Goal: Task Accomplishment & Management: Manage account settings

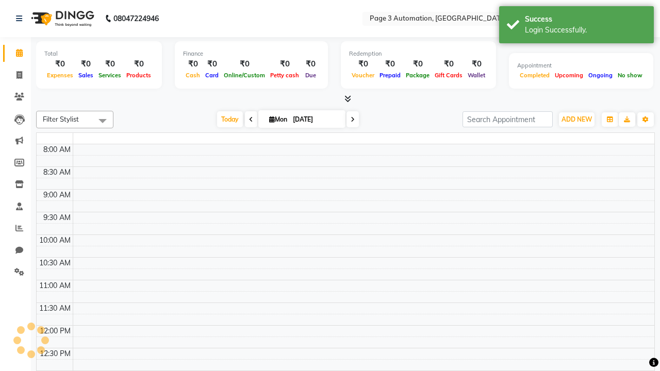
select select "en"
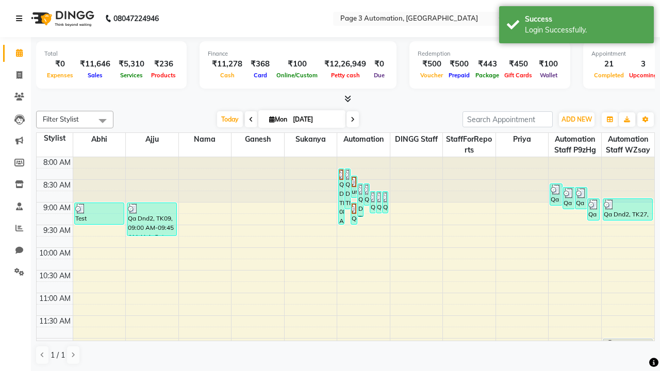
click at [21, 19] on icon at bounding box center [19, 18] width 6 height 7
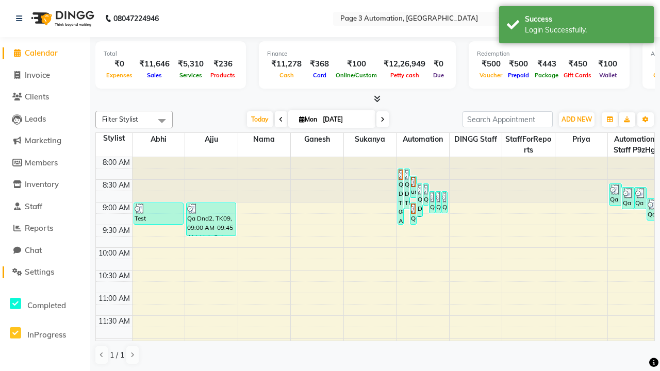
click at [45, 272] on span "Settings" at bounding box center [39, 272] width 29 height 10
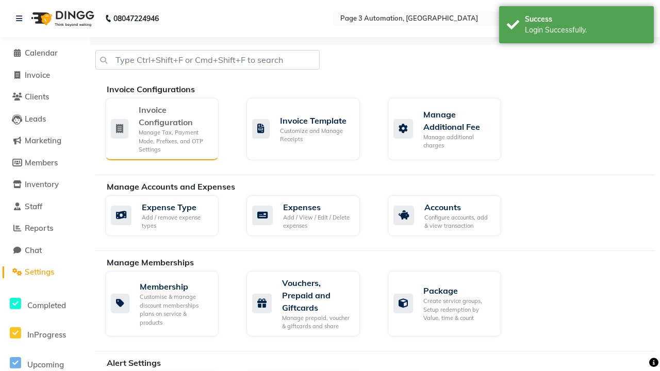
click at [161, 128] on div "Manage Tax, Payment Mode, Prefixes, and OTP Settings" at bounding box center [175, 141] width 72 height 26
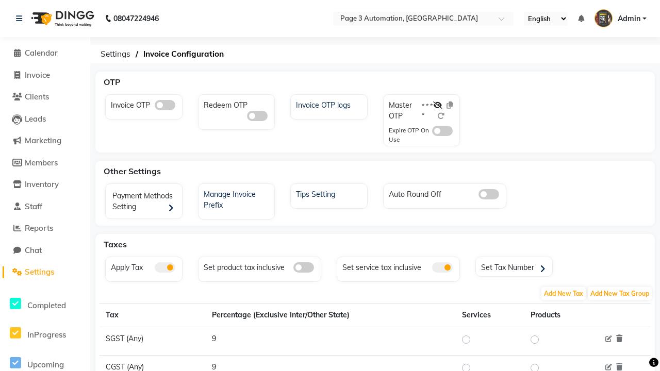
click at [442, 268] on span at bounding box center [442, 267] width 21 height 10
click at [432, 269] on input "checkbox" at bounding box center [432, 269] width 0 height 0
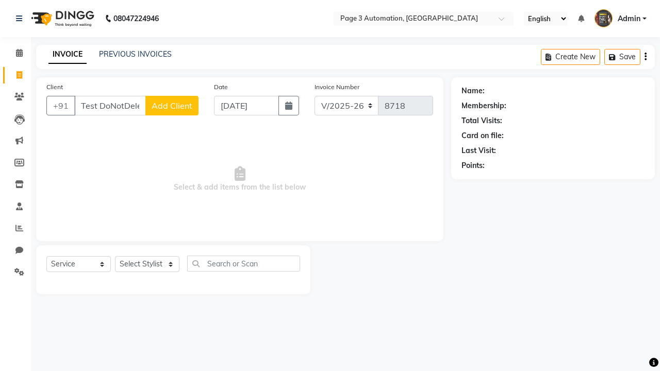
select select "2774"
select select "service"
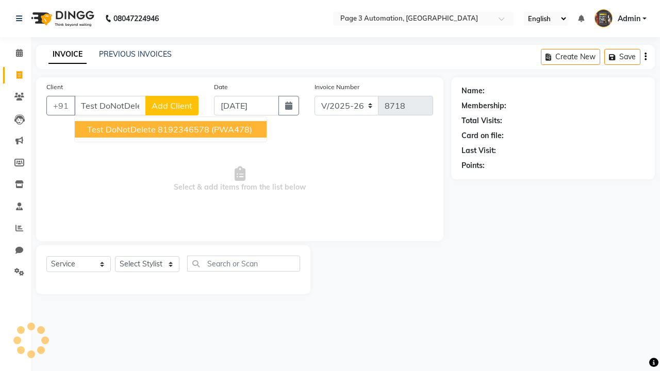
click at [172, 129] on ngb-highlight "8192346578" at bounding box center [184, 129] width 52 height 10
type input "8192346578"
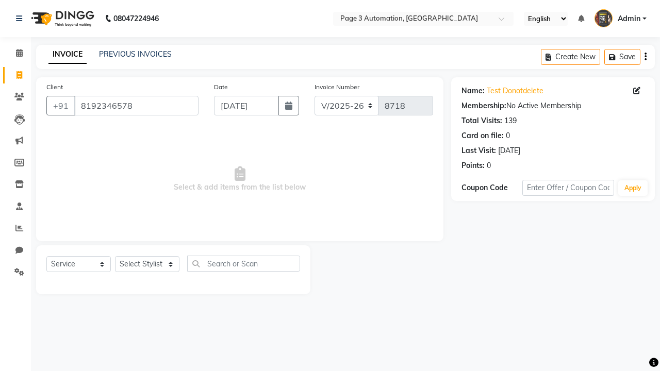
select select "712"
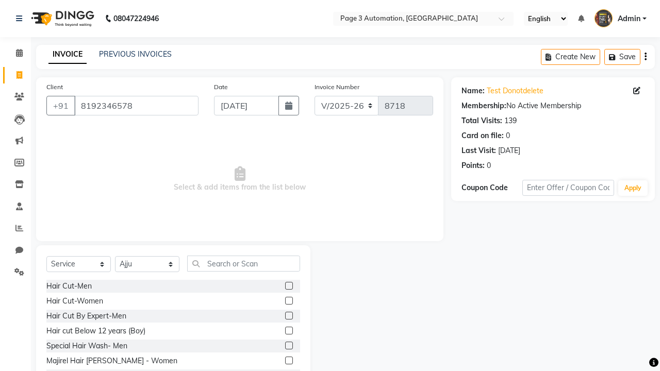
click at [288, 316] on label at bounding box center [289, 316] width 8 height 8
click at [288, 316] on input "checkbox" at bounding box center [288, 316] width 7 height 7
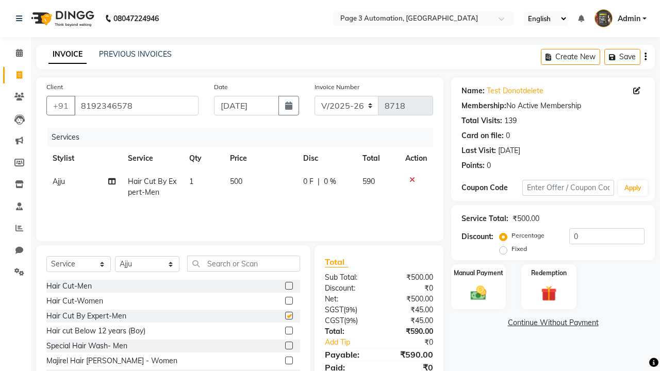
checkbox input "false"
click at [21, 19] on icon at bounding box center [19, 18] width 6 height 7
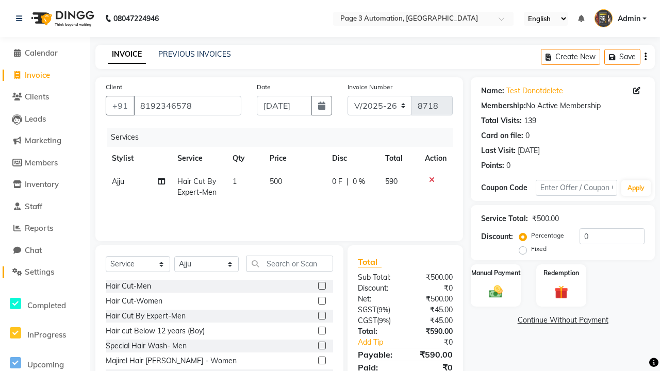
click at [45, 272] on span "Settings" at bounding box center [39, 272] width 29 height 10
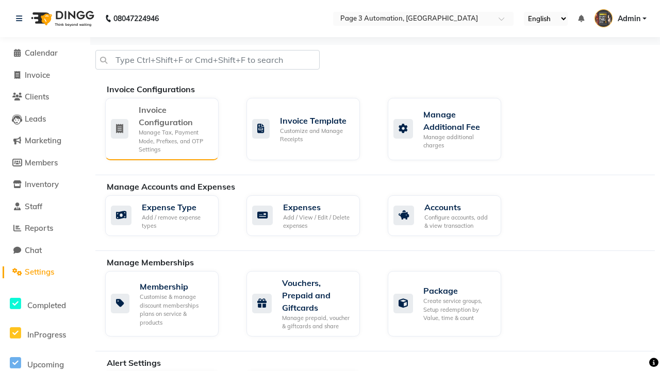
click at [161, 128] on div "Manage Tax, Payment Mode, Prefixes, and OTP Settings" at bounding box center [175, 141] width 72 height 26
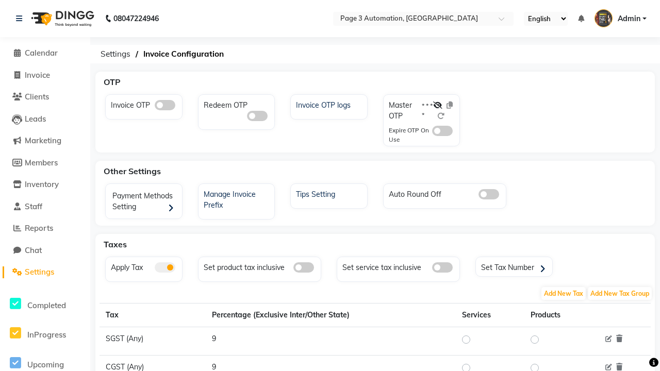
click at [442, 268] on span at bounding box center [442, 267] width 21 height 10
click at [432, 269] on input "checkbox" at bounding box center [432, 269] width 0 height 0
